Goal: Navigation & Orientation: Understand site structure

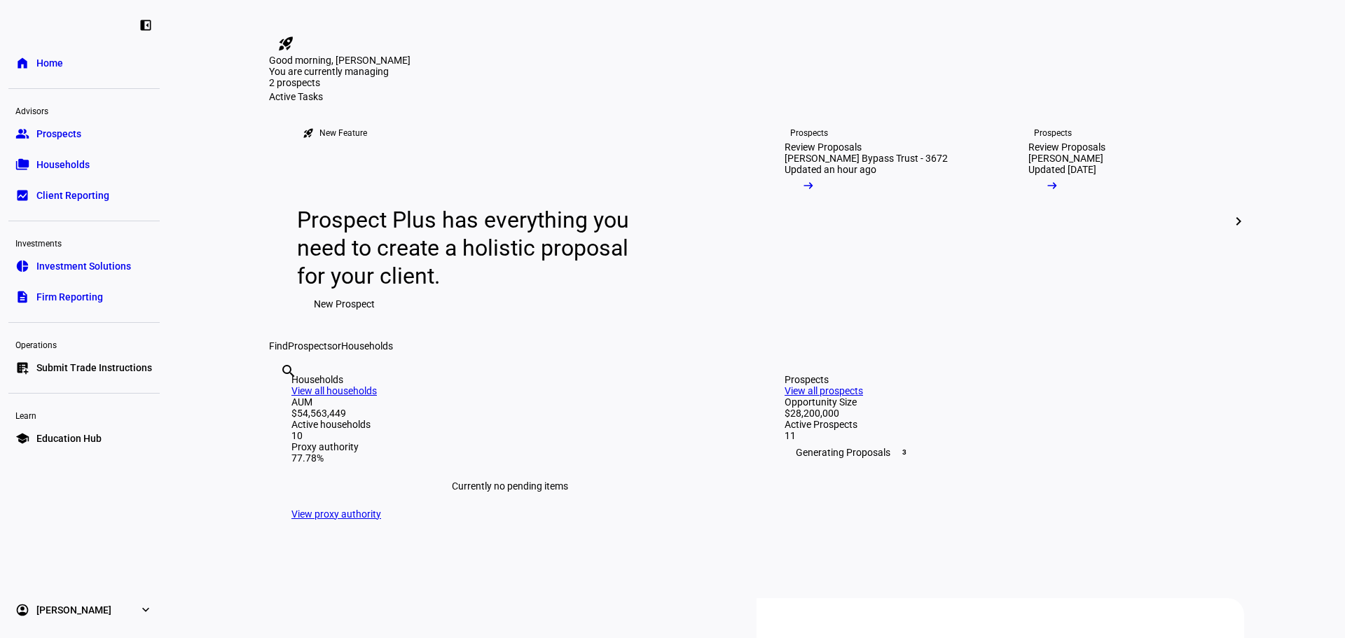
click at [29, 158] on link "folder_copy Households" at bounding box center [83, 165] width 151 height 28
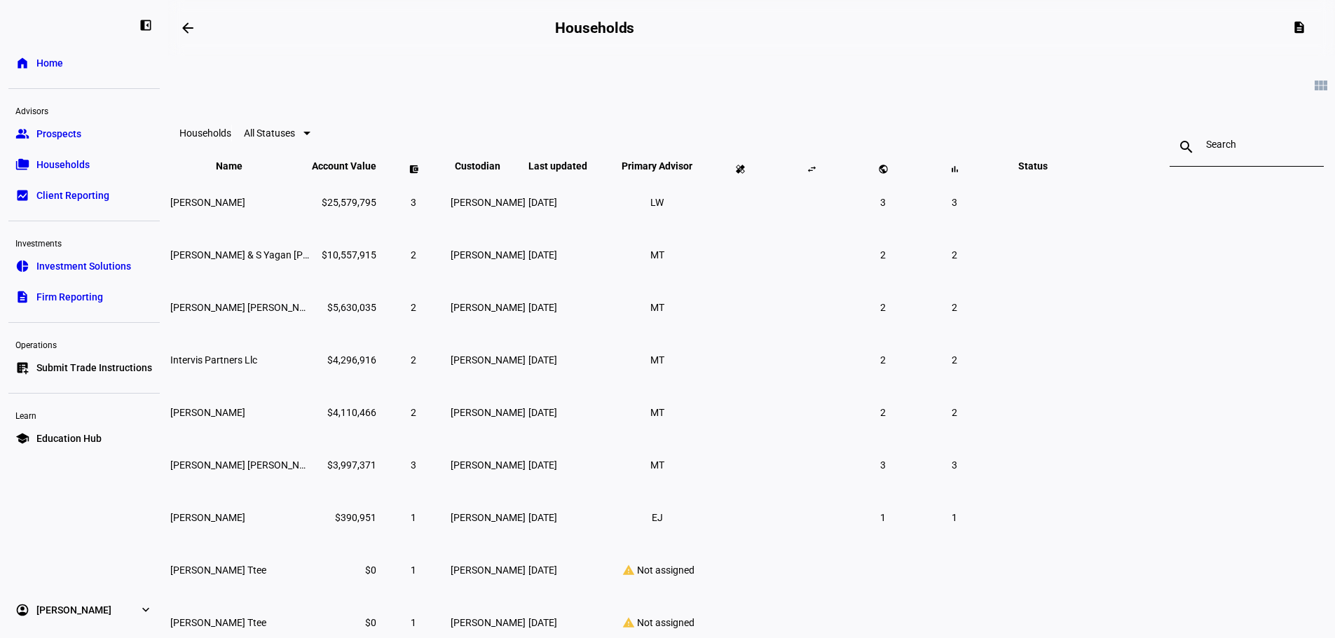
click at [42, 72] on link "home Home" at bounding box center [83, 63] width 151 height 28
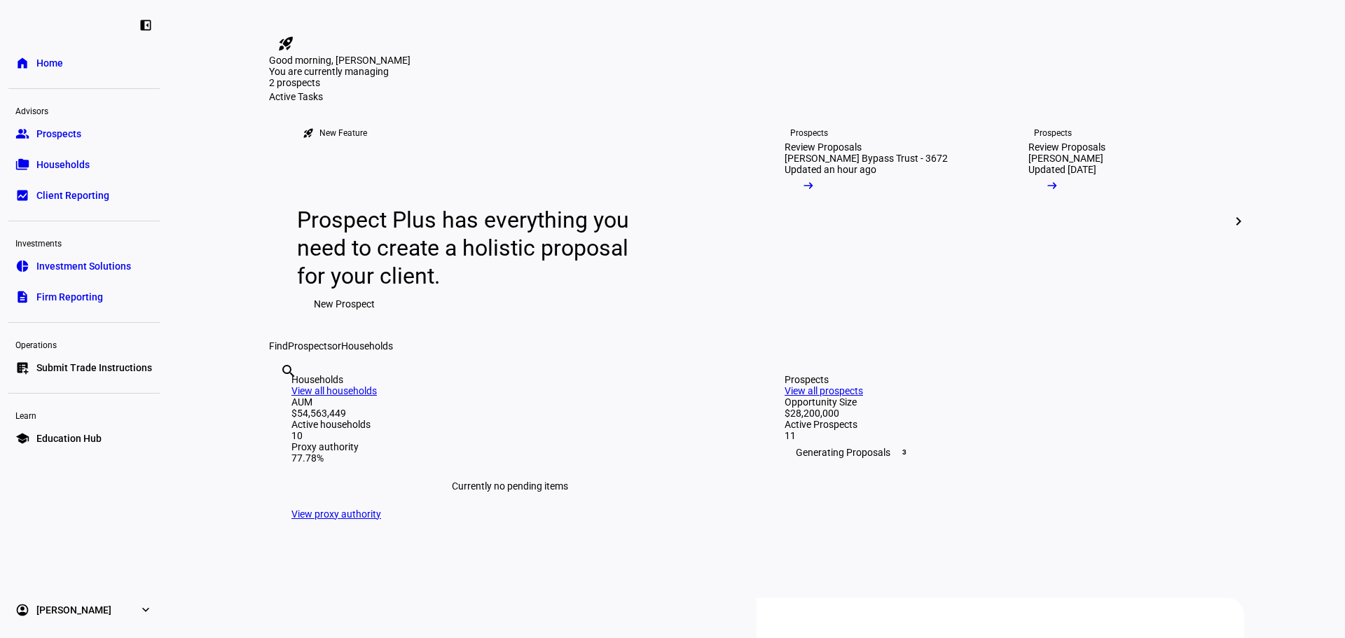
click at [73, 142] on link "group Prospects" at bounding box center [83, 134] width 151 height 28
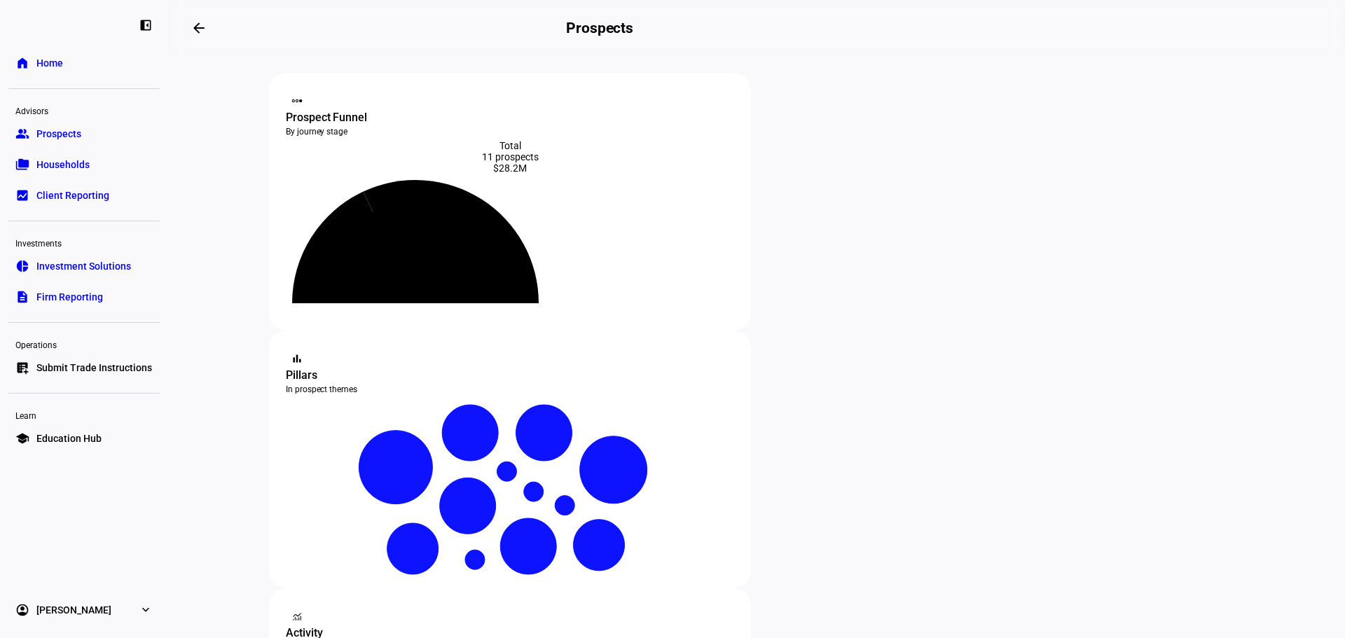
click at [85, 172] on link "folder_copy Households" at bounding box center [83, 165] width 151 height 28
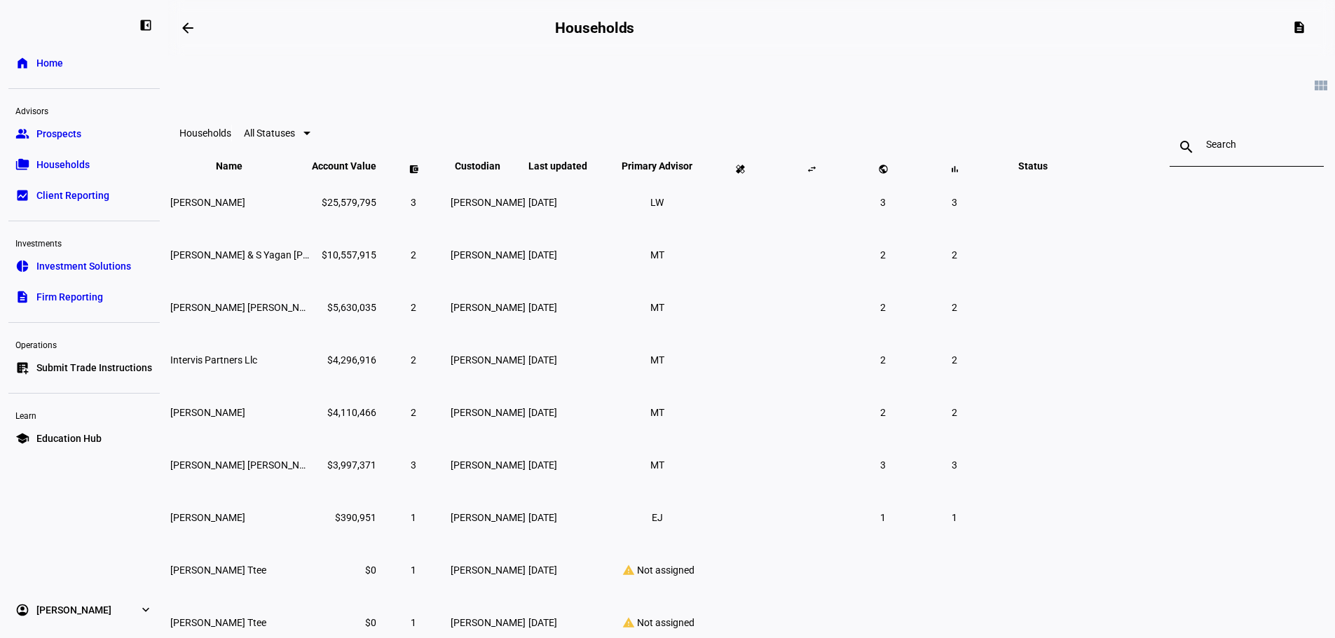
click at [109, 197] on link "bid_landscape Client Reporting" at bounding box center [83, 195] width 151 height 28
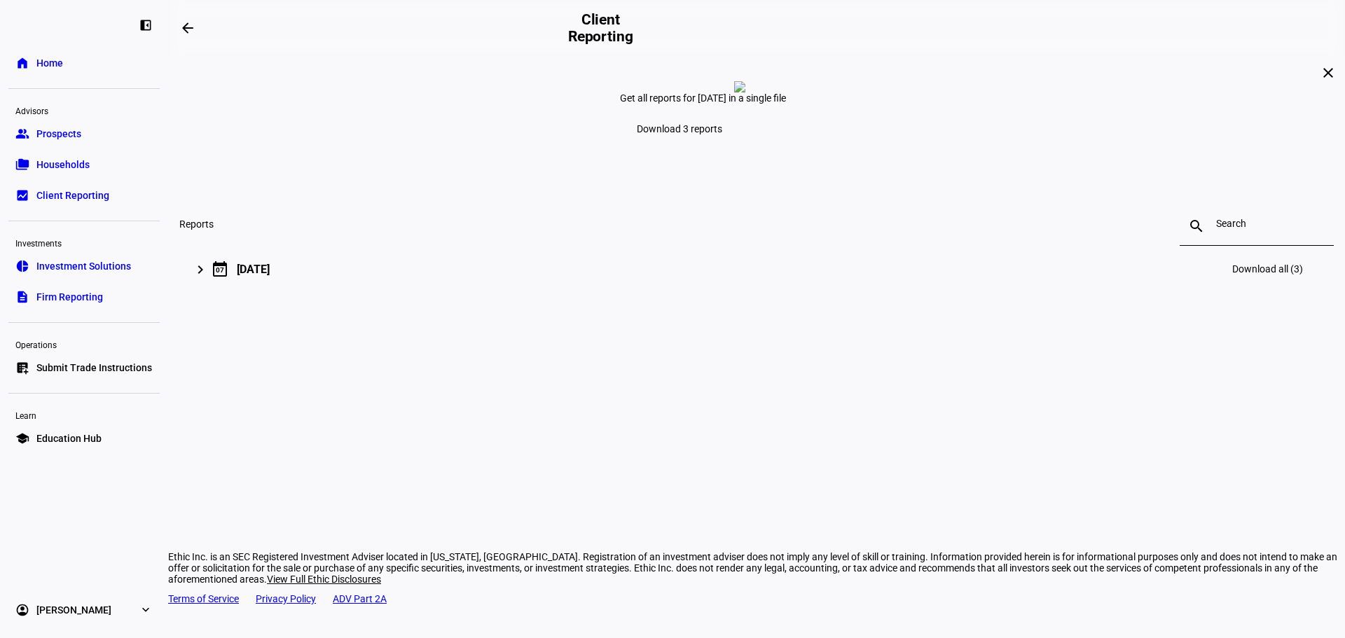
click at [363, 291] on mat-expansion-panel-header "keyboard_arrow_right calendar_today [DATE] Download all (3)" at bounding box center [756, 269] width 1155 height 45
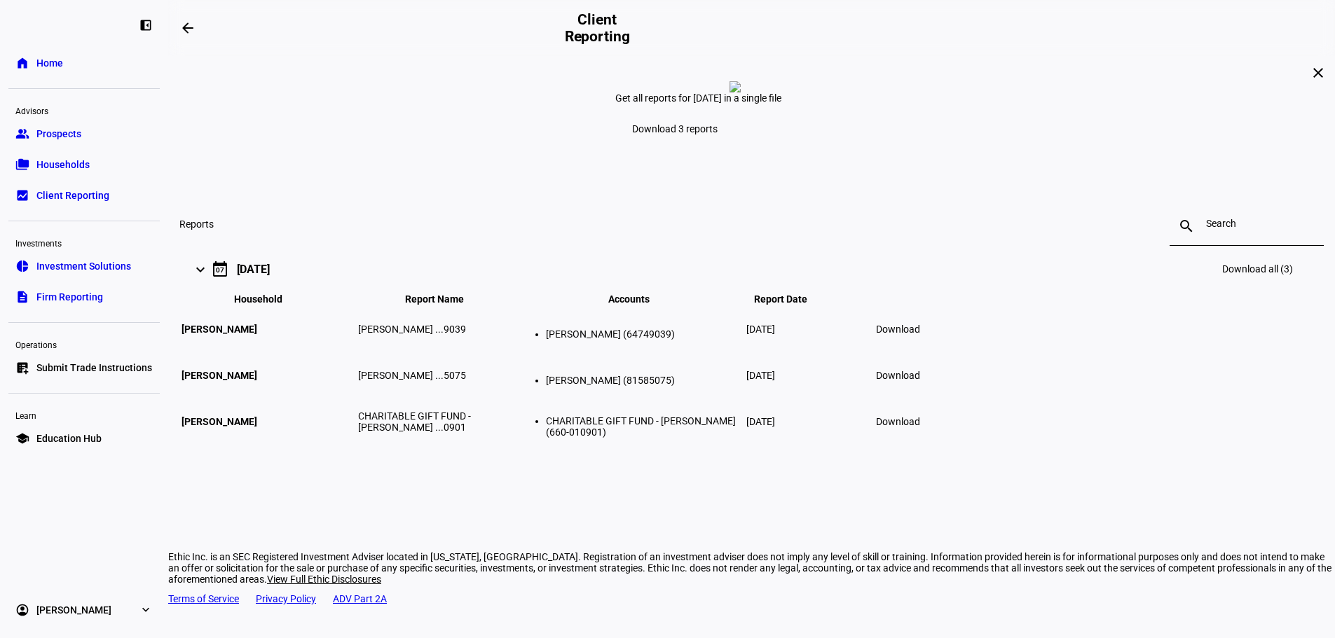
click at [64, 164] on span "Households" at bounding box center [62, 165] width 53 height 14
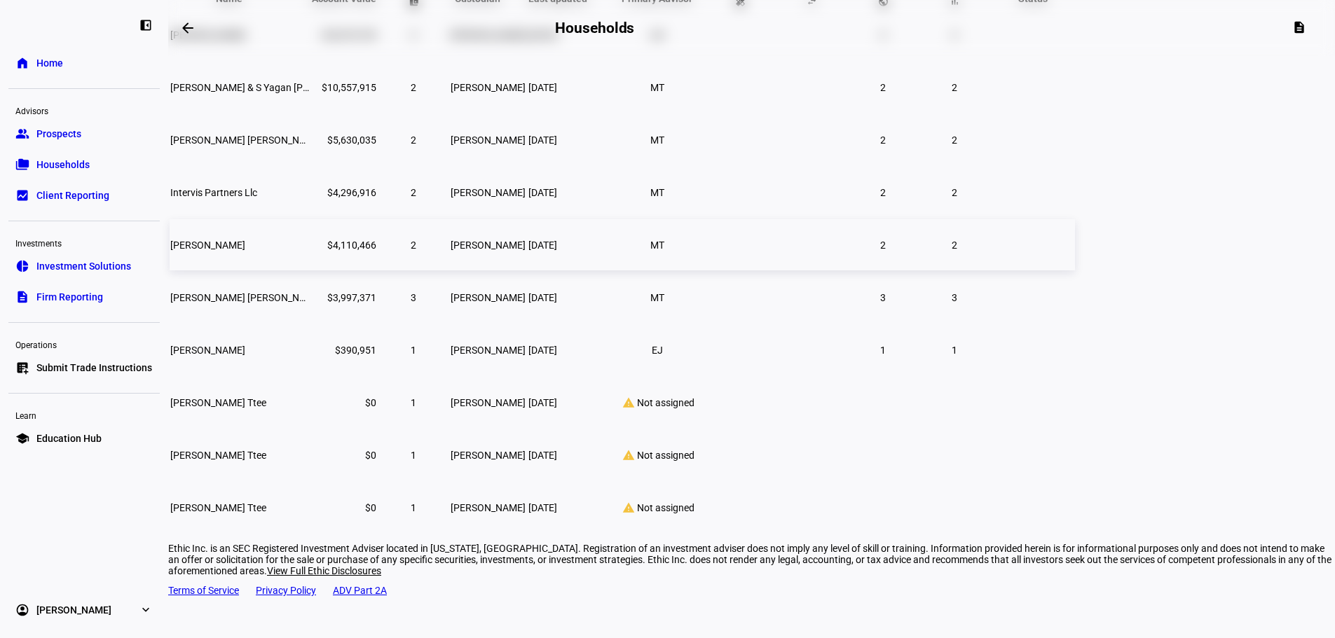
scroll to position [178, 0]
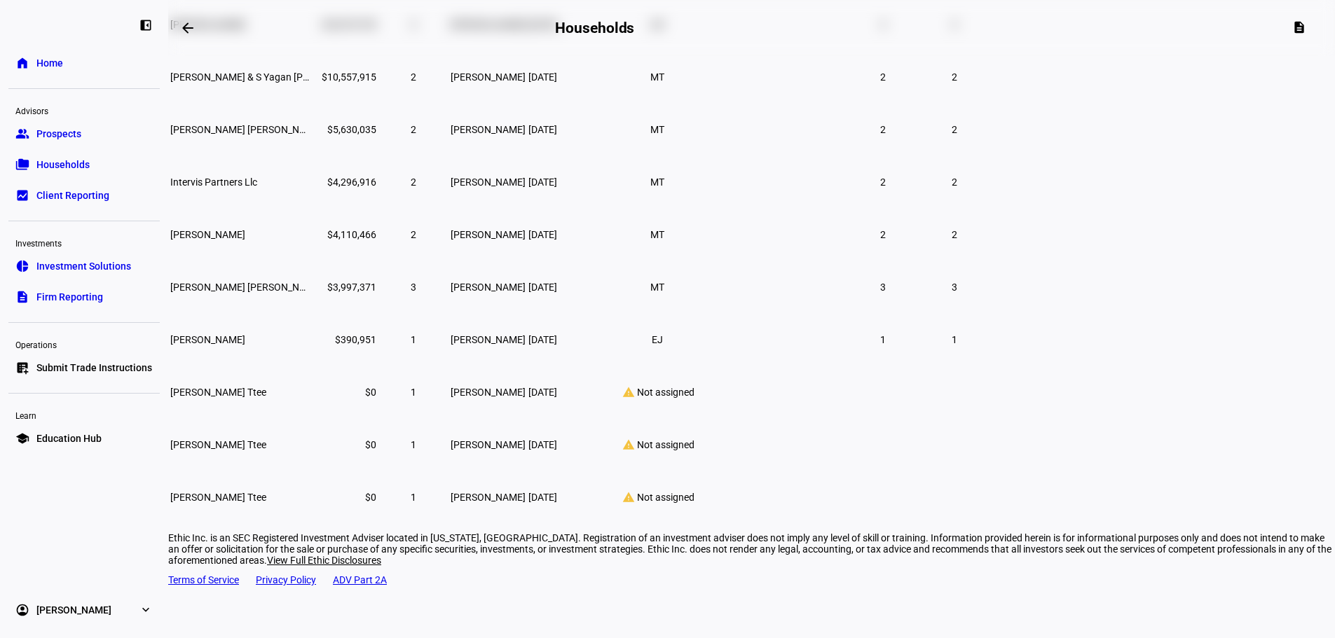
click at [137, 285] on link "description Firm Reporting" at bounding box center [83, 297] width 151 height 28
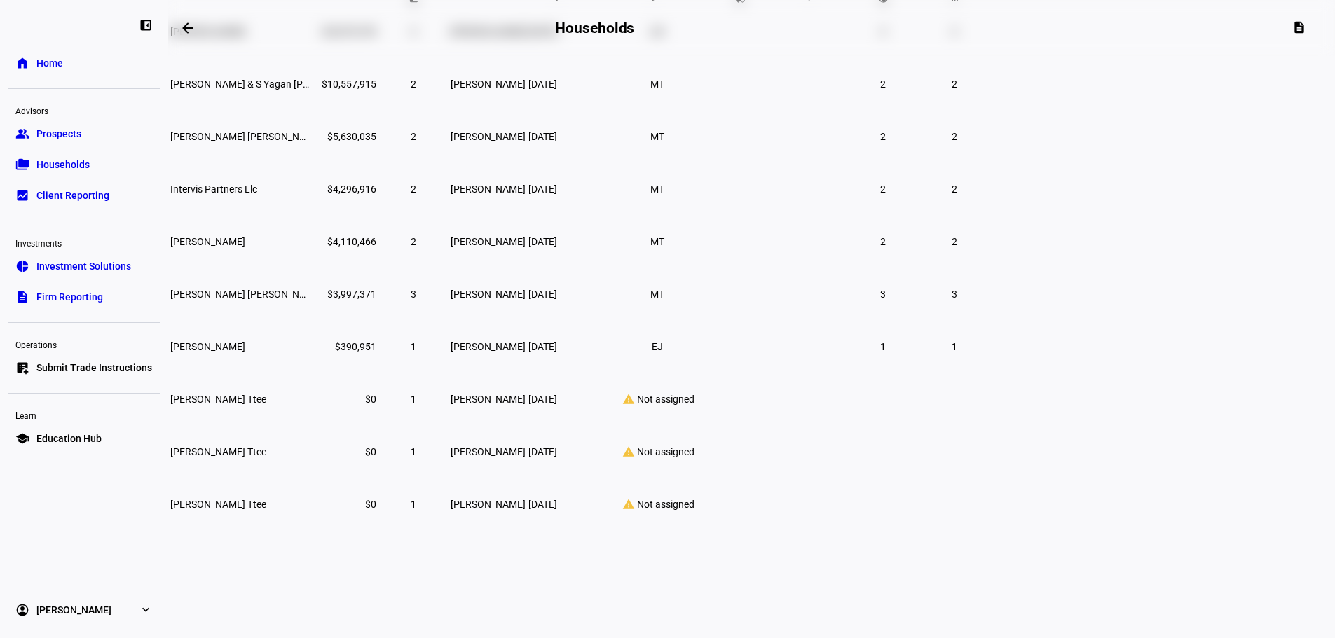
scroll to position [83, 0]
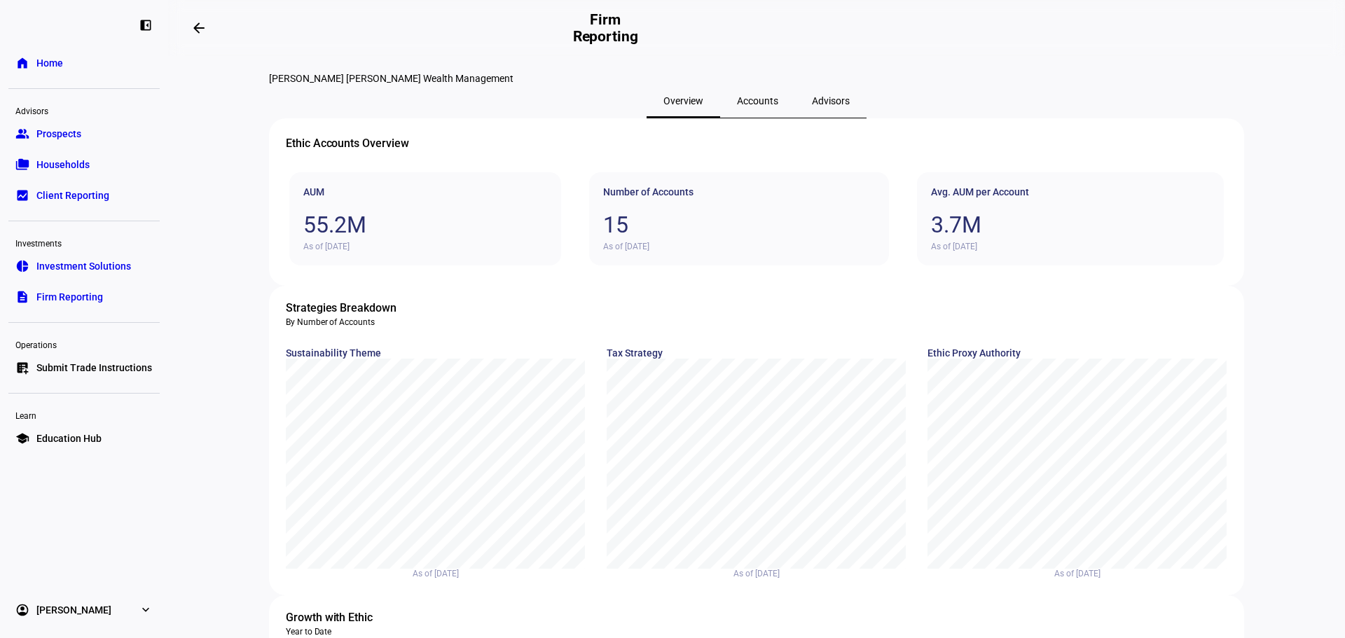
drag, startPoint x: 48, startPoint y: 148, endPoint x: 51, endPoint y: 157, distance: 9.8
click at [48, 149] on ul "group Prospects folder_copy Households bid_landscape Client Reporting" at bounding box center [83, 165] width 151 height 90
click at [51, 160] on span "Households" at bounding box center [62, 165] width 53 height 14
